Goal: Check status: Check status

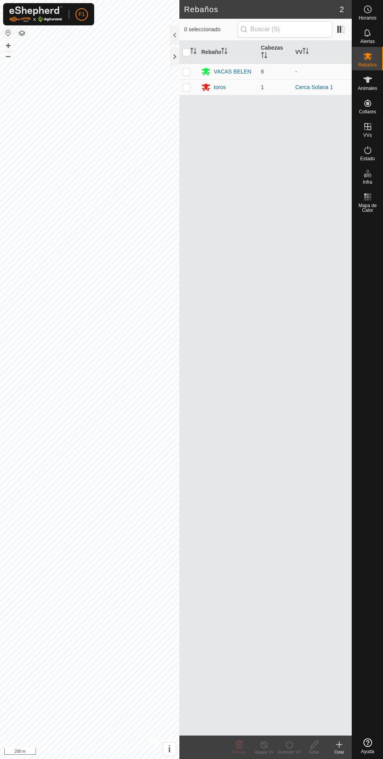
click at [187, 72] on p-checkbox at bounding box center [187, 71] width 8 height 6
checkbox input "true"
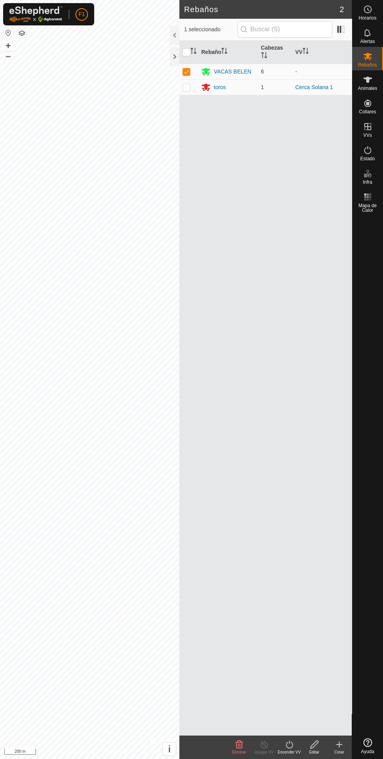
click at [206, 87] on icon at bounding box center [206, 87] width 9 height 7
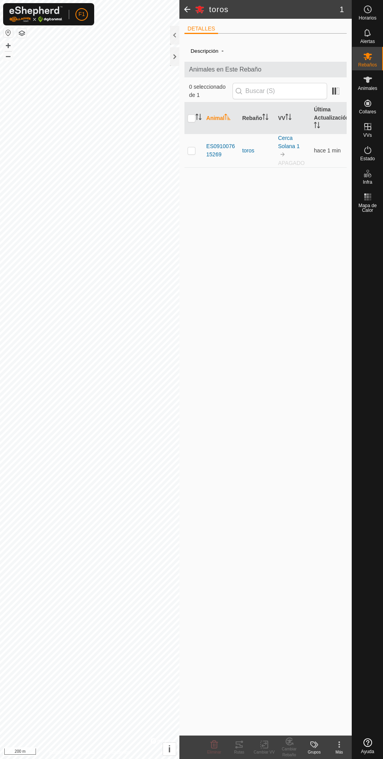
click at [368, 56] on icon at bounding box center [368, 56] width 9 height 7
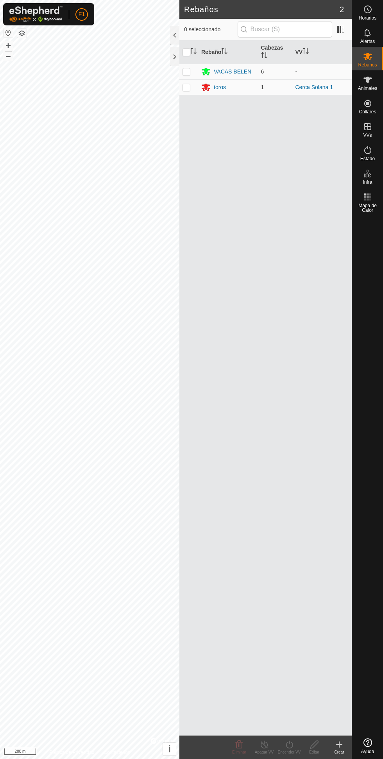
click at [187, 87] on p-checkbox at bounding box center [187, 87] width 8 height 6
checkbox input "true"
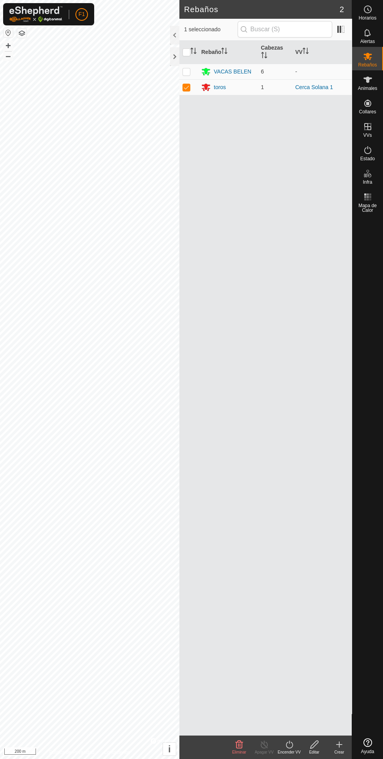
click at [187, 72] on p-checkbox at bounding box center [187, 71] width 8 height 6
checkbox input "true"
click at [365, 142] on div "Estado" at bounding box center [367, 152] width 31 height 23
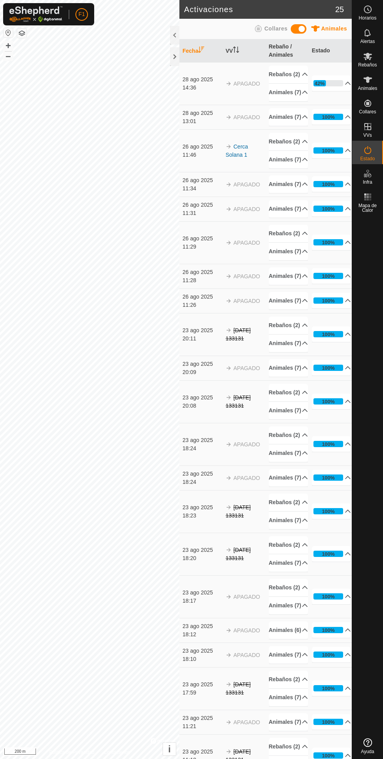
click at [363, 145] on es-activation-svg-icon at bounding box center [368, 150] width 14 height 13
click at [351, 125] on p-accordion-header "100%" at bounding box center [331, 117] width 39 height 16
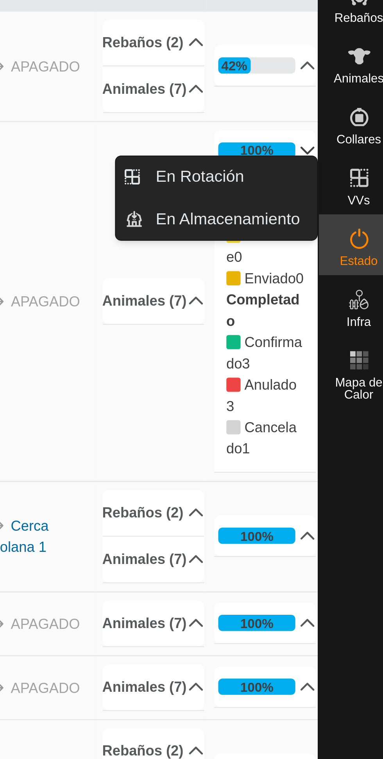
click at [339, 127] on link "En Rotación" at bounding box center [318, 126] width 67 height 16
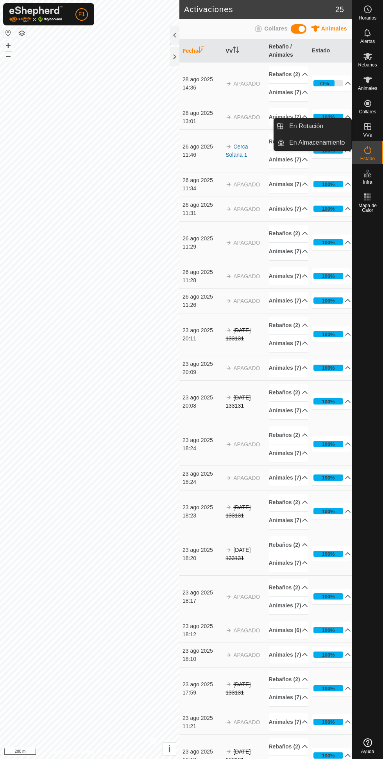
click at [331, 122] on link "En Rotación" at bounding box center [318, 126] width 67 height 16
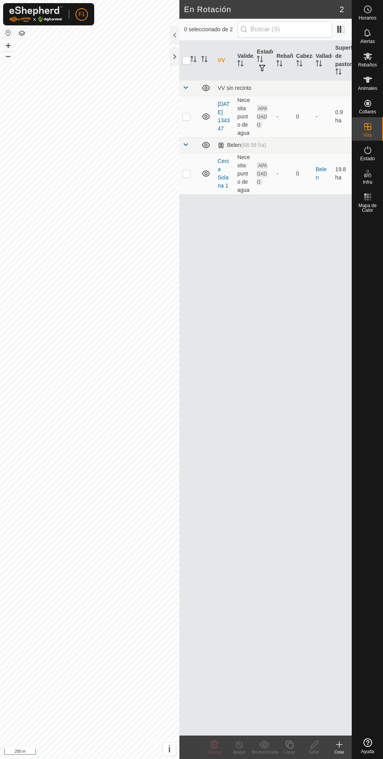
click at [368, 150] on icon at bounding box center [367, 149] width 9 height 9
